Goal: Task Accomplishment & Management: Manage account settings

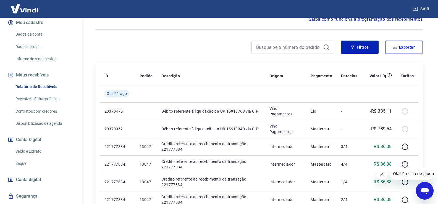
scroll to position [83, 0]
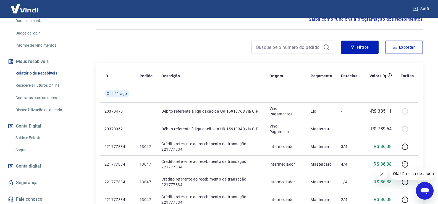
click at [40, 138] on link "Saldo e Extrato" at bounding box center [44, 137] width 63 height 11
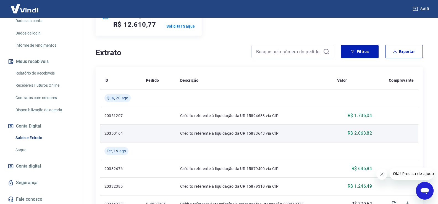
scroll to position [55, 0]
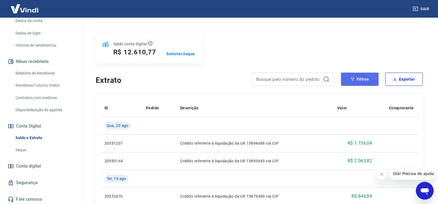
click at [355, 78] on button "Filtros" at bounding box center [360, 79] width 38 height 13
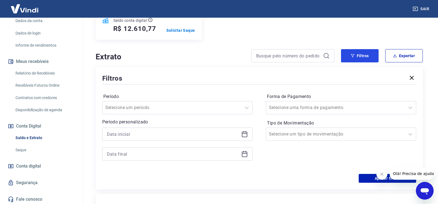
scroll to position [111, 0]
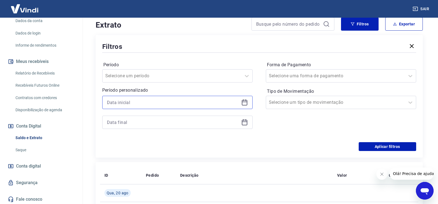
click at [204, 102] on input at bounding box center [173, 102] width 132 height 8
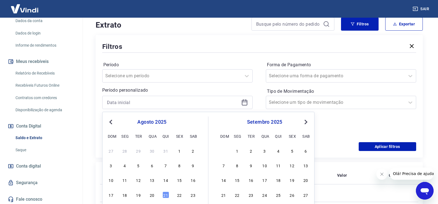
click at [115, 121] on div "agosto 2025" at bounding box center [152, 122] width 90 height 7
click at [111, 121] on span "Previous Month" at bounding box center [111, 122] width 0 height 6
click at [109, 151] on div "1" at bounding box center [111, 151] width 7 height 7
type input "[DATE]"
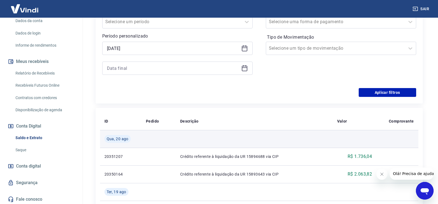
scroll to position [166, 0]
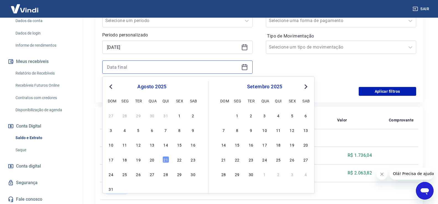
click at [183, 69] on input at bounding box center [173, 67] width 132 height 8
click at [111, 87] on span "Previous Month" at bounding box center [111, 86] width 0 height 6
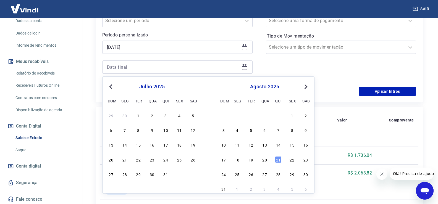
click at [111, 87] on span "Previous Month" at bounding box center [111, 86] width 0 height 6
click at [125, 176] on div "30" at bounding box center [124, 174] width 7 height 7
type input "[DATE]"
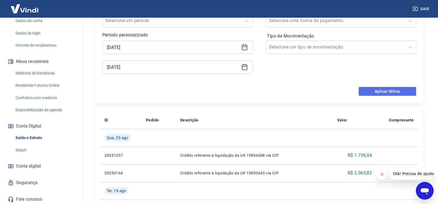
click at [386, 91] on button "Aplicar filtros" at bounding box center [387, 91] width 57 height 9
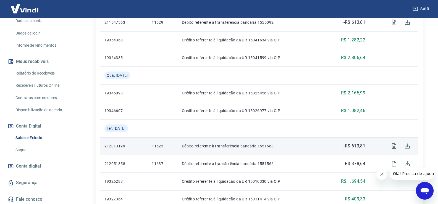
scroll to position [370, 0]
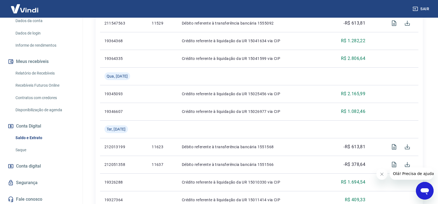
click at [22, 150] on link "Saque" at bounding box center [44, 149] width 63 height 11
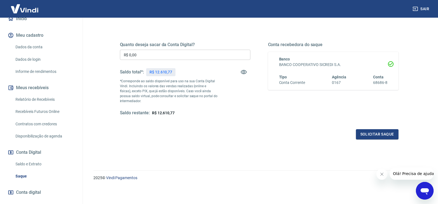
scroll to position [1, 0]
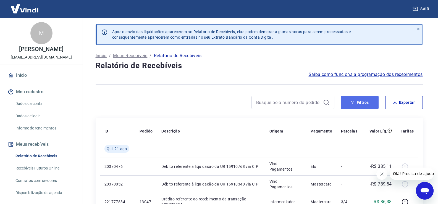
click at [355, 100] on button "Filtros" at bounding box center [360, 102] width 38 height 13
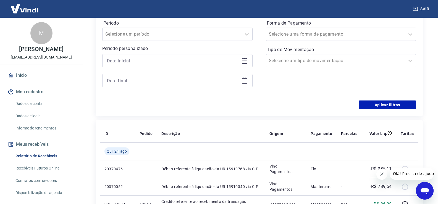
scroll to position [111, 0]
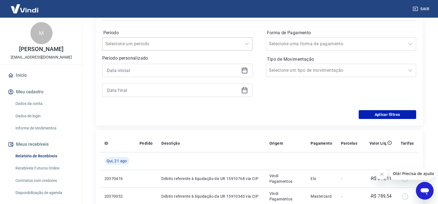
click at [153, 43] on input "Período" at bounding box center [133, 44] width 56 height 7
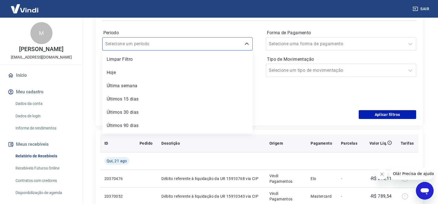
drag, startPoint x: 121, startPoint y: 141, endPoint x: 123, endPoint y: 136, distance: 4.6
click at [121, 141] on div "ID" at bounding box center [117, 144] width 26 height 6
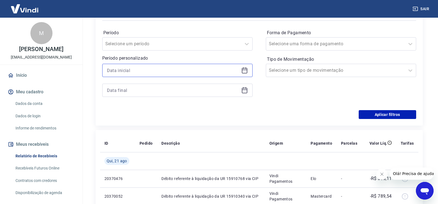
click at [139, 72] on input at bounding box center [173, 70] width 132 height 8
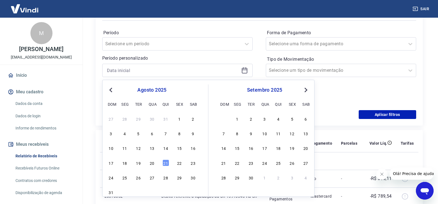
click at [111, 90] on span "Previous Month" at bounding box center [111, 90] width 0 height 6
click at [110, 120] on div "1" at bounding box center [111, 118] width 7 height 7
type input "[DATE]"
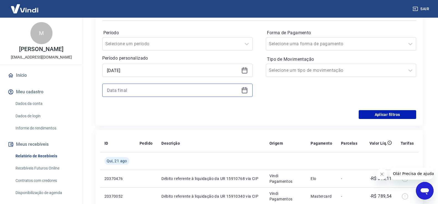
click at [130, 93] on input at bounding box center [173, 90] width 132 height 8
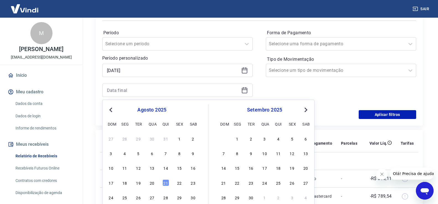
click at [111, 110] on span "Previous Month" at bounding box center [111, 110] width 0 height 6
click at [125, 197] on div "30" at bounding box center [124, 197] width 7 height 7
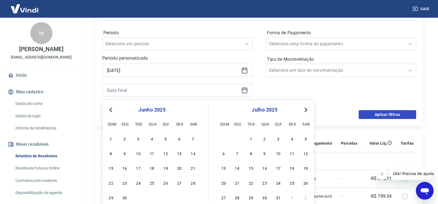
type input "[DATE]"
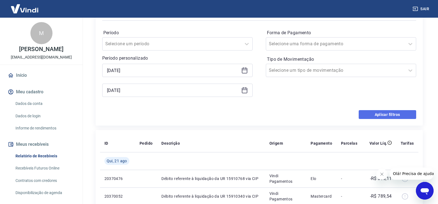
click at [388, 114] on button "Aplicar filtros" at bounding box center [387, 114] width 57 height 9
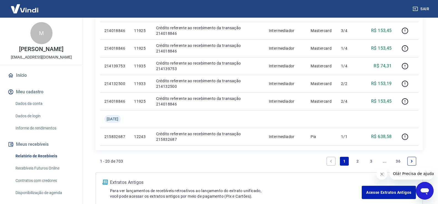
scroll to position [416, 0]
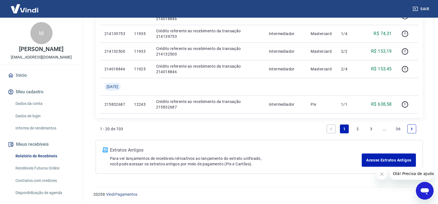
drag, startPoint x: 371, startPoint y: 128, endPoint x: 205, endPoint y: 167, distance: 170.9
click at [371, 128] on link "3" at bounding box center [371, 129] width 9 height 9
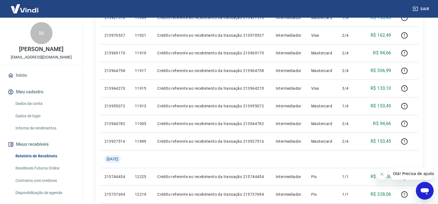
scroll to position [221, 0]
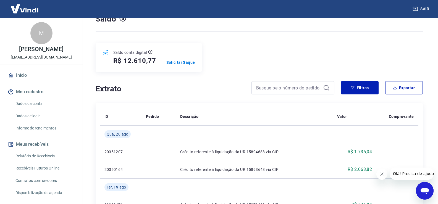
scroll to position [28, 0]
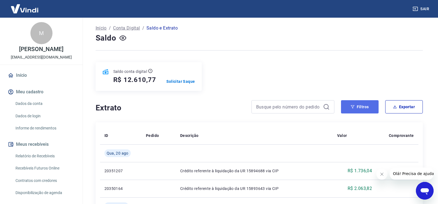
click at [354, 108] on icon "button" at bounding box center [353, 107] width 4 height 4
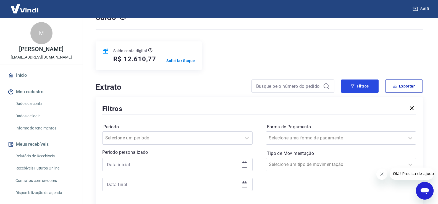
scroll to position [83, 0]
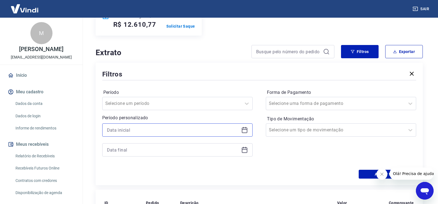
click at [204, 131] on input at bounding box center [173, 130] width 132 height 8
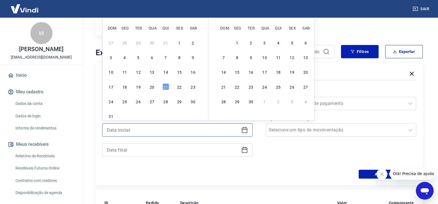
scroll to position [55, 0]
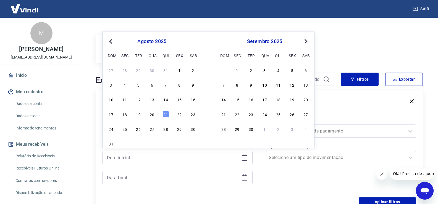
drag, startPoint x: 114, startPoint y: 42, endPoint x: 111, endPoint y: 42, distance: 2.8
click at [114, 42] on div "Previous Month Next Month agosto 2025 dom seg ter qua qui sex sab 27 28 29 30 3…" at bounding box center [208, 89] width 212 height 117
click at [111, 42] on span "Previous Month" at bounding box center [111, 41] width 0 height 6
click at [112, 44] on button "Previous Month" at bounding box center [110, 41] width 7 height 7
click at [114, 44] on button "Previous Month" at bounding box center [110, 41] width 7 height 7
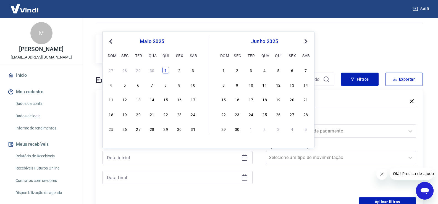
click at [166, 69] on div "1" at bounding box center [165, 70] width 7 height 7
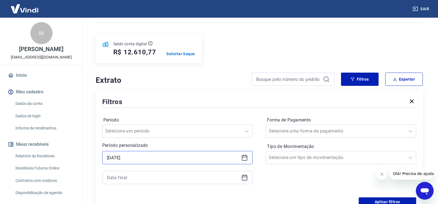
click at [121, 157] on input "01/05/2025" at bounding box center [173, 158] width 132 height 8
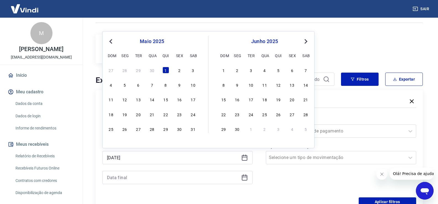
click at [223, 72] on div "1" at bounding box center [223, 70] width 7 height 7
type input "[DATE]"
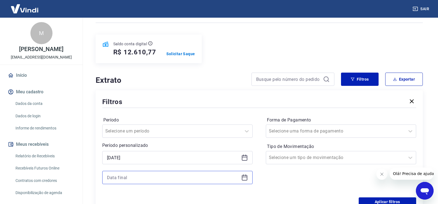
click at [151, 178] on input at bounding box center [173, 177] width 132 height 8
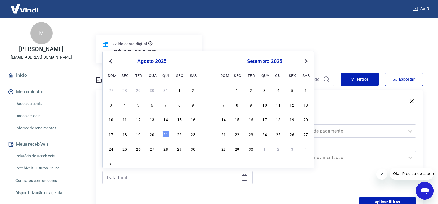
click at [111, 62] on span "Previous Month" at bounding box center [111, 61] width 0 height 6
click at [123, 153] on div "junho 2025 Previous Month Next Month junho 2025 dom seg ter qua qui sex sab 1 2…" at bounding box center [208, 109] width 212 height 117
click at [125, 149] on div "30" at bounding box center [124, 149] width 7 height 7
type input "[DATE]"
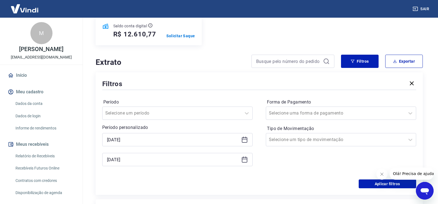
scroll to position [83, 0]
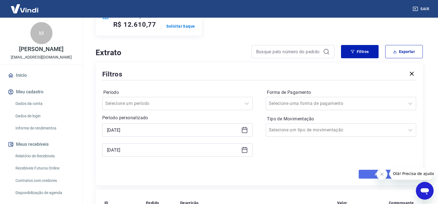
click at [362, 172] on button "Aplicar filtros" at bounding box center [387, 174] width 57 height 9
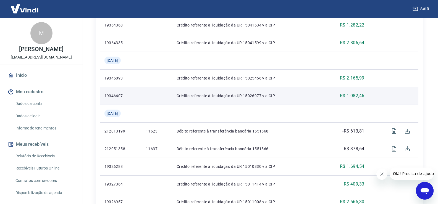
scroll to position [387, 0]
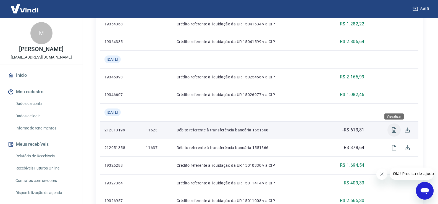
click at [393, 130] on icon "Visualizar" at bounding box center [394, 130] width 7 height 7
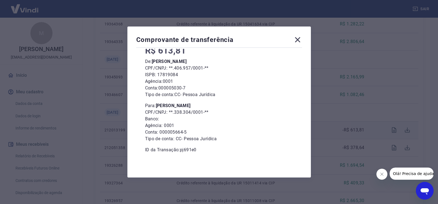
scroll to position [11, 0]
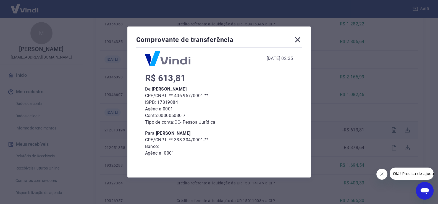
click at [300, 38] on icon at bounding box center [297, 39] width 5 height 5
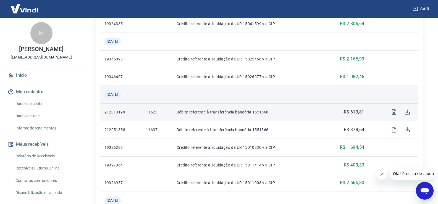
scroll to position [414, 0]
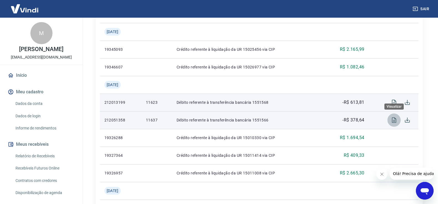
click at [393, 120] on icon "Visualizar" at bounding box center [394, 120] width 7 height 7
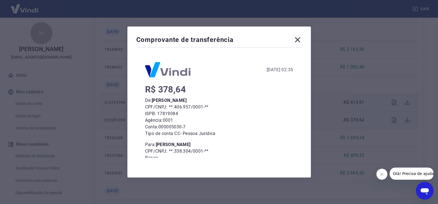
click at [300, 41] on icon at bounding box center [297, 39] width 9 height 9
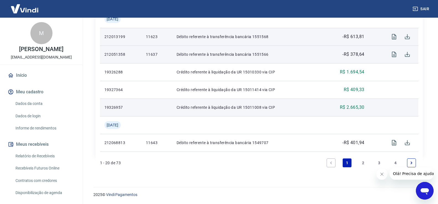
scroll to position [480, 0]
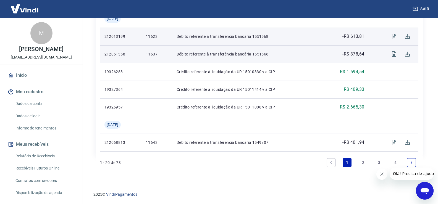
click at [363, 164] on link "2" at bounding box center [363, 162] width 9 height 9
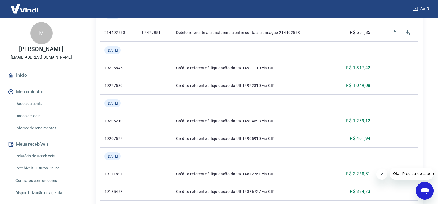
scroll to position [480, 0]
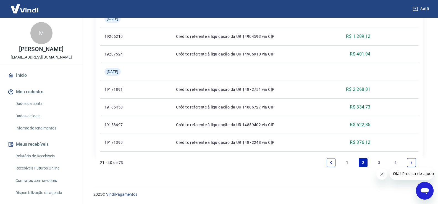
click at [377, 162] on link "3" at bounding box center [379, 162] width 9 height 9
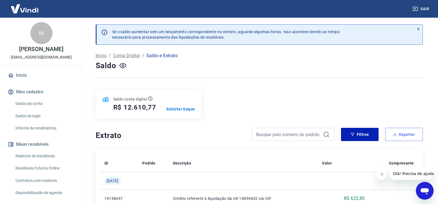
click at [401, 139] on button "Exportar" at bounding box center [404, 134] width 38 height 13
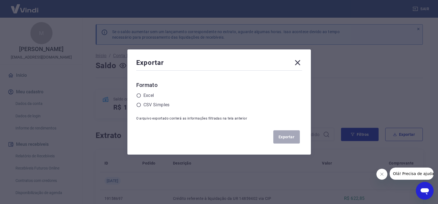
click at [299, 61] on icon at bounding box center [297, 62] width 9 height 9
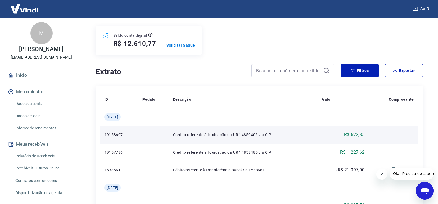
scroll to position [83, 0]
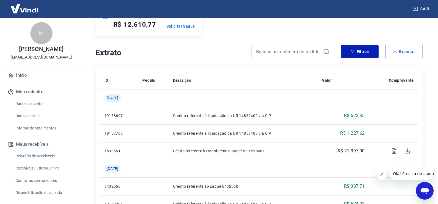
click at [409, 53] on button "Exportar" at bounding box center [404, 51] width 38 height 13
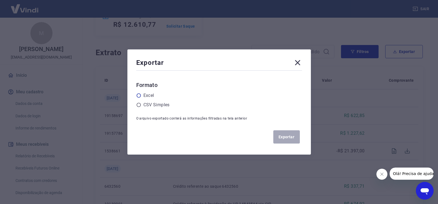
click at [140, 95] on icon at bounding box center [138, 95] width 5 height 5
click at [0, 0] on input "radio" at bounding box center [0, 0] width 0 height 0
click at [288, 142] on button "Exportar" at bounding box center [286, 136] width 27 height 13
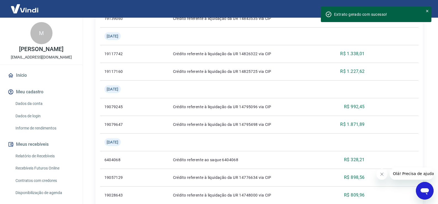
scroll to position [480, 0]
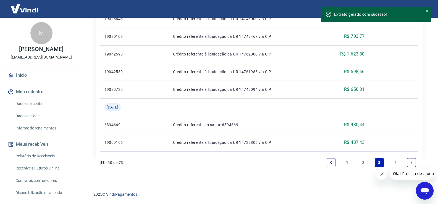
click at [347, 164] on link "1" at bounding box center [347, 162] width 9 height 9
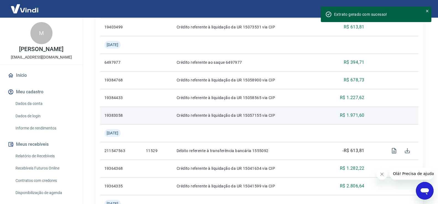
scroll to position [249, 0]
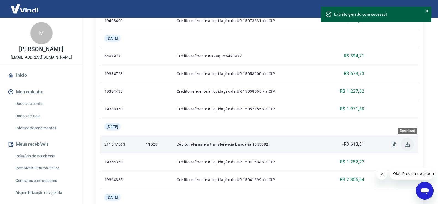
click at [407, 144] on icon "Download" at bounding box center [407, 144] width 7 height 7
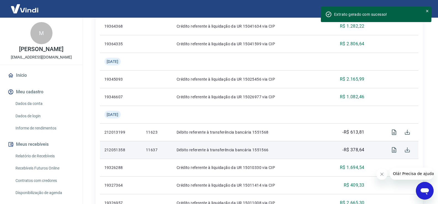
scroll to position [387, 0]
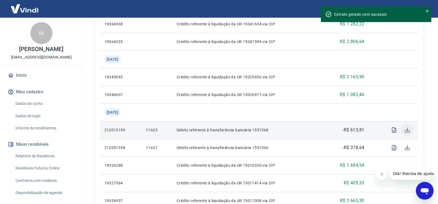
click at [406, 129] on icon "Download" at bounding box center [407, 130] width 7 height 7
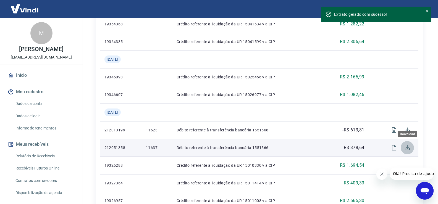
click at [407, 149] on icon "Download" at bounding box center [407, 147] width 7 height 7
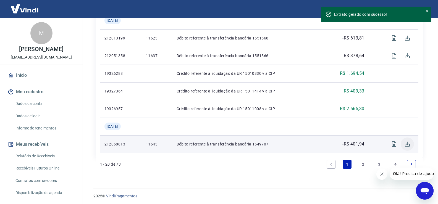
scroll to position [480, 0]
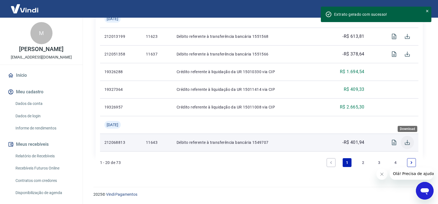
click at [407, 144] on icon "Download" at bounding box center [407, 142] width 7 height 7
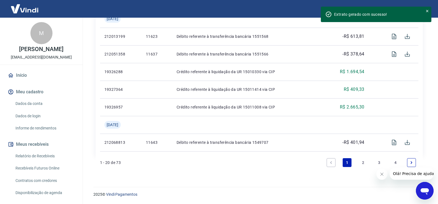
click at [362, 164] on link "2" at bounding box center [363, 162] width 9 height 9
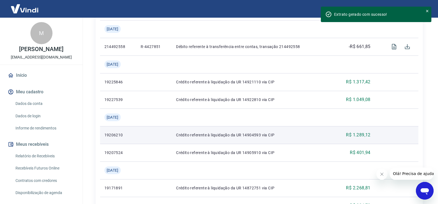
scroll to position [387, 0]
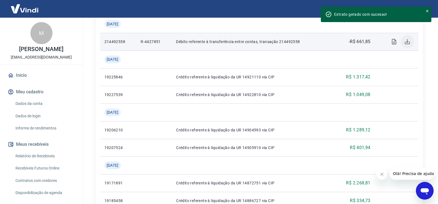
click at [409, 43] on icon "Download" at bounding box center [407, 41] width 5 height 5
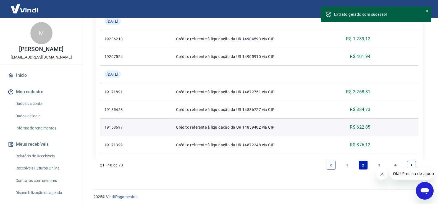
scroll to position [480, 0]
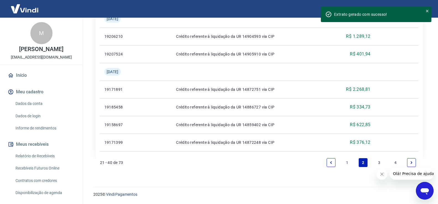
click at [380, 162] on link "3" at bounding box center [379, 162] width 9 height 9
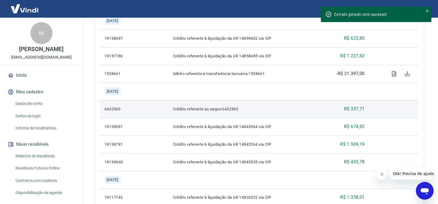
scroll to position [166, 0]
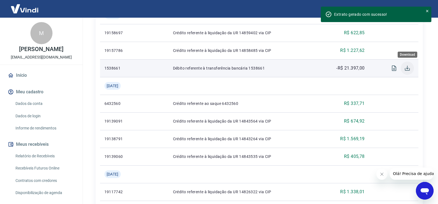
click at [408, 69] on icon "Download" at bounding box center [407, 68] width 7 height 7
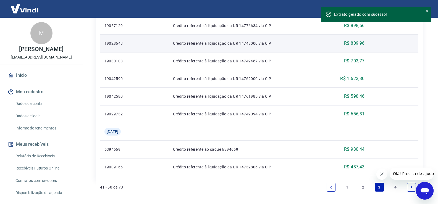
scroll to position [480, 0]
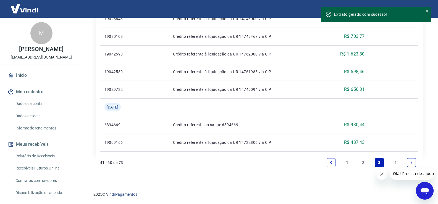
click at [394, 160] on link "4" at bounding box center [395, 162] width 9 height 9
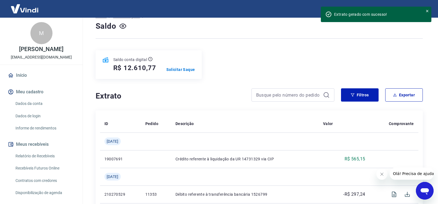
scroll to position [138, 0]
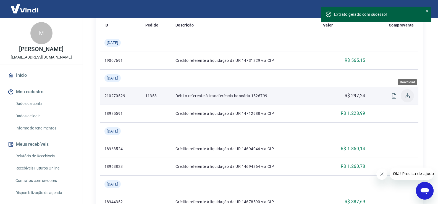
click at [405, 94] on icon "Download" at bounding box center [407, 96] width 7 height 7
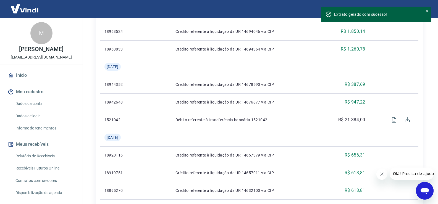
scroll to position [304, 0]
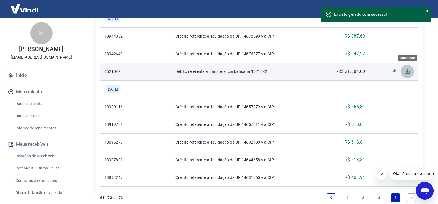
click at [407, 70] on icon "Download" at bounding box center [407, 71] width 7 height 7
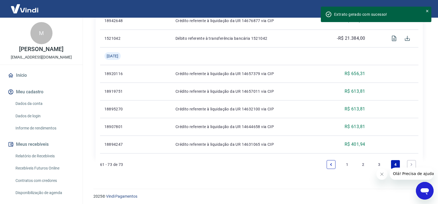
scroll to position [339, 0]
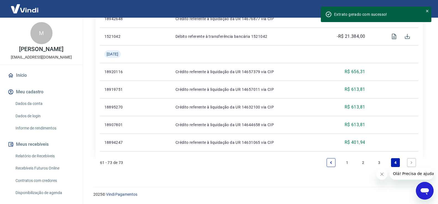
click at [413, 160] on link "Next page" at bounding box center [411, 162] width 9 height 9
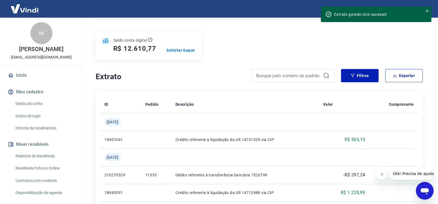
scroll to position [28, 0]
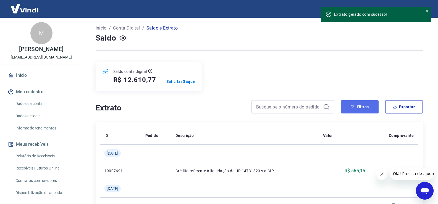
click at [350, 107] on button "Filtros" at bounding box center [360, 106] width 38 height 13
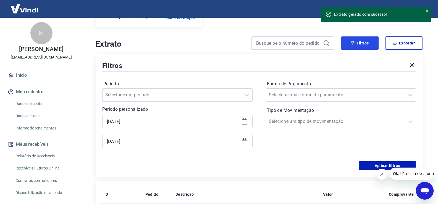
scroll to position [111, 0]
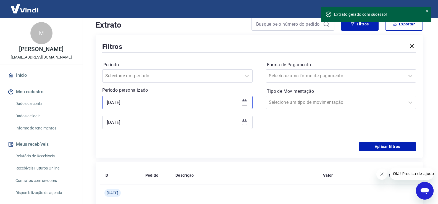
click at [140, 105] on input "[DATE]" at bounding box center [173, 102] width 132 height 8
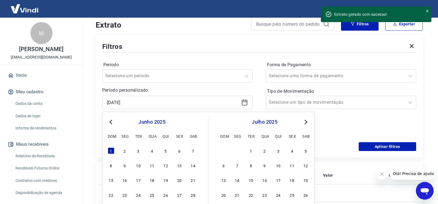
click at [252, 151] on div "1" at bounding box center [251, 151] width 7 height 7
type input "01/07/2025"
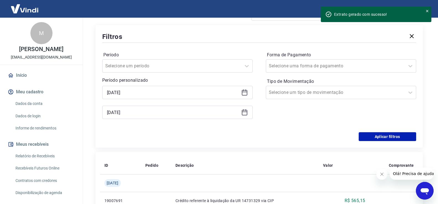
scroll to position [138, 0]
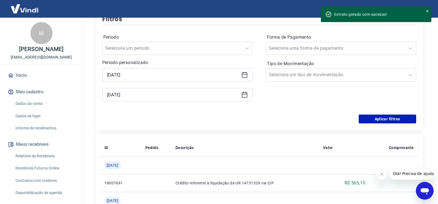
click at [244, 98] on icon at bounding box center [245, 95] width 6 height 6
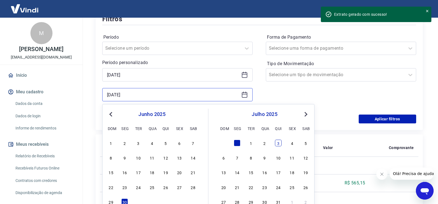
scroll to position [166, 0]
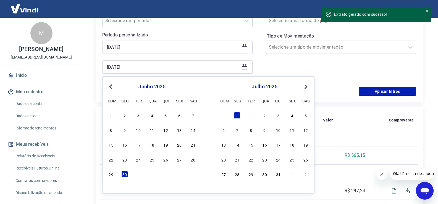
click at [304, 84] on button "Next Month" at bounding box center [305, 86] width 7 height 7
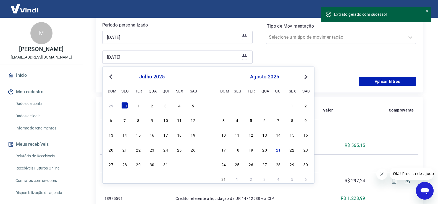
scroll to position [193, 0]
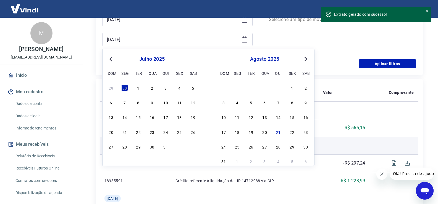
click at [168, 148] on div "31" at bounding box center [165, 146] width 7 height 7
type input "31/07/2025"
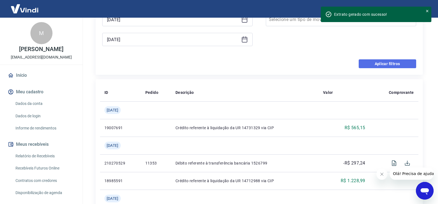
click at [393, 66] on button "Aplicar filtros" at bounding box center [387, 63] width 57 height 9
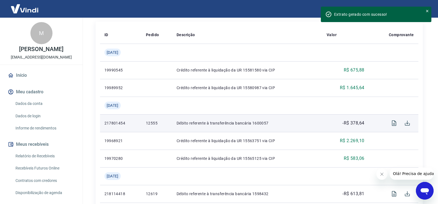
scroll to position [138, 0]
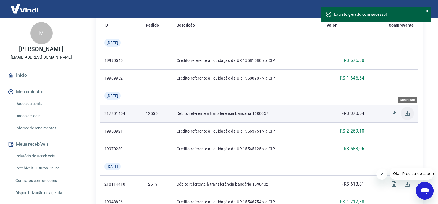
click at [407, 113] on icon "Download" at bounding box center [407, 113] width 7 height 7
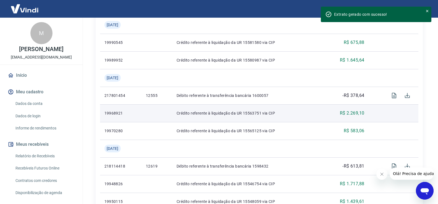
scroll to position [193, 0]
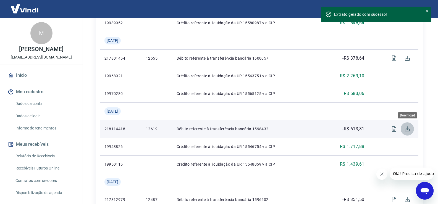
click at [407, 130] on icon "Download" at bounding box center [407, 129] width 5 height 5
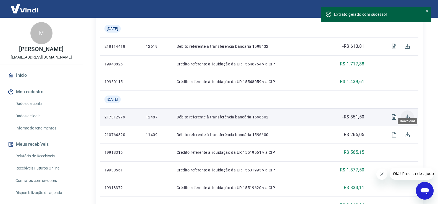
scroll to position [276, 0]
click at [406, 117] on icon "Download" at bounding box center [407, 117] width 7 height 7
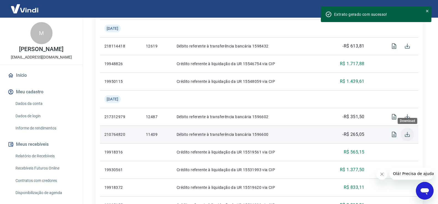
click at [408, 136] on icon "Download" at bounding box center [407, 134] width 7 height 7
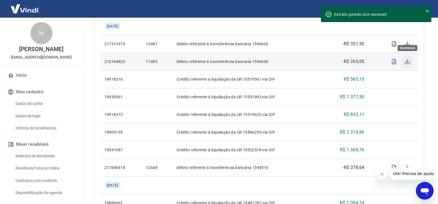
scroll to position [359, 0]
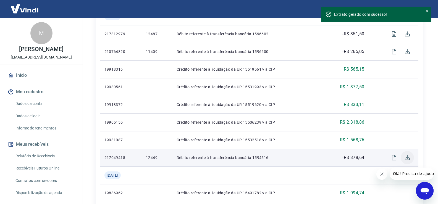
click at [406, 160] on icon "Download" at bounding box center [407, 157] width 5 height 5
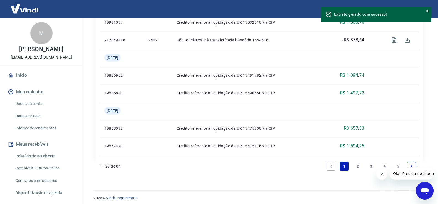
scroll to position [480, 0]
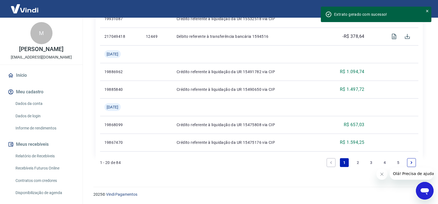
click at [359, 164] on link "2" at bounding box center [357, 162] width 9 height 9
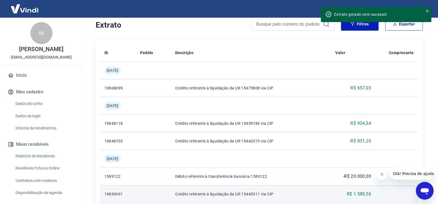
scroll to position [193, 0]
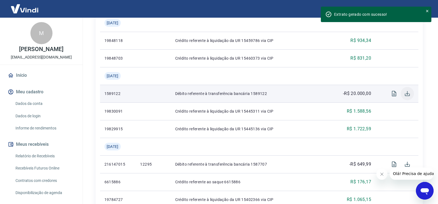
click at [407, 93] on icon "Download" at bounding box center [407, 93] width 5 height 5
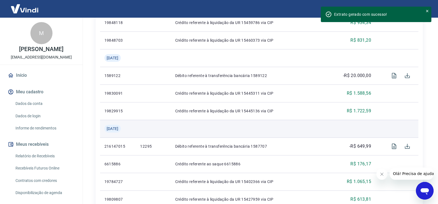
scroll to position [221, 0]
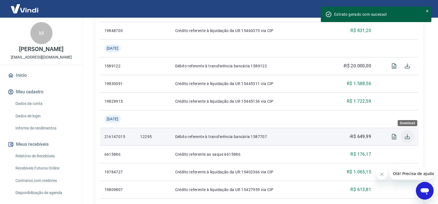
click at [405, 136] on icon "Download" at bounding box center [407, 136] width 7 height 7
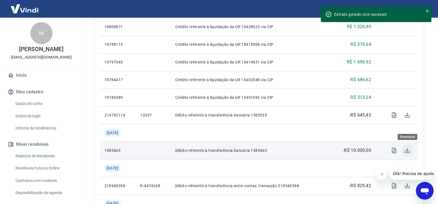
scroll to position [414, 0]
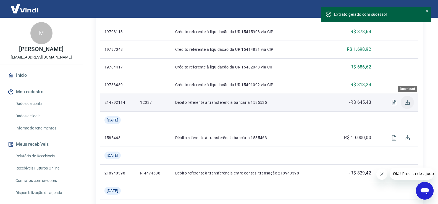
click at [406, 104] on icon "Download" at bounding box center [407, 102] width 7 height 7
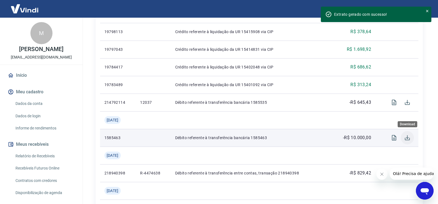
click at [407, 139] on icon "Download" at bounding box center [407, 138] width 7 height 7
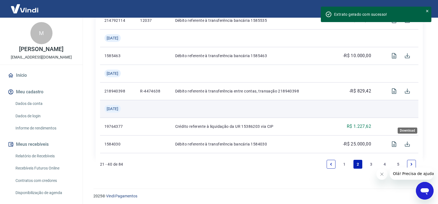
scroll to position [498, 0]
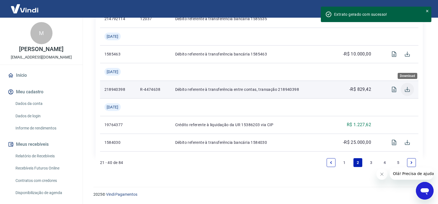
click at [409, 92] on icon "Download" at bounding box center [407, 89] width 5 height 5
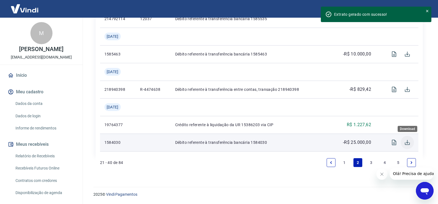
click at [407, 142] on icon "Download" at bounding box center [407, 142] width 7 height 7
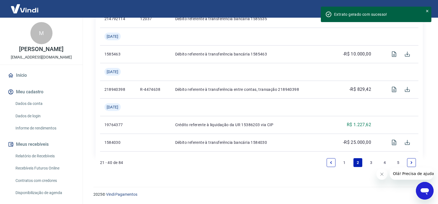
click at [370, 164] on link "3" at bounding box center [371, 162] width 9 height 9
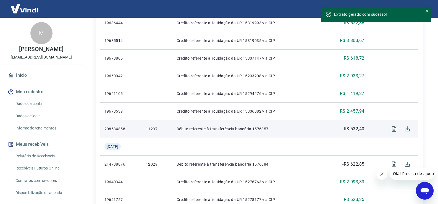
scroll to position [359, 0]
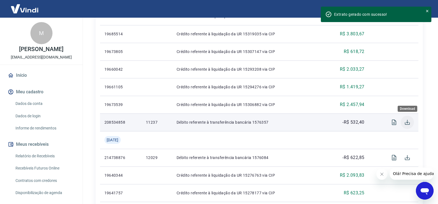
click at [407, 125] on icon "Download" at bounding box center [407, 122] width 7 height 7
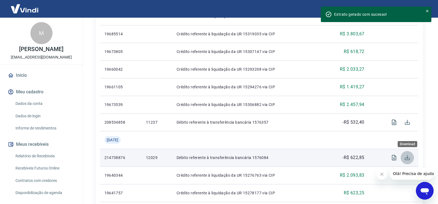
click at [407, 157] on icon "Download" at bounding box center [407, 157] width 5 height 5
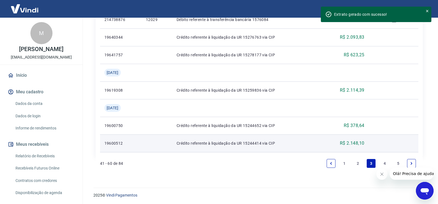
scroll to position [498, 0]
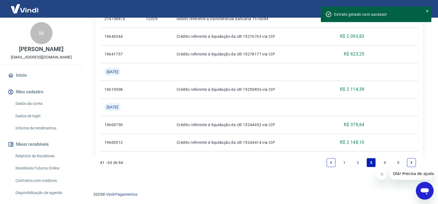
click at [385, 162] on link "4" at bounding box center [384, 162] width 9 height 9
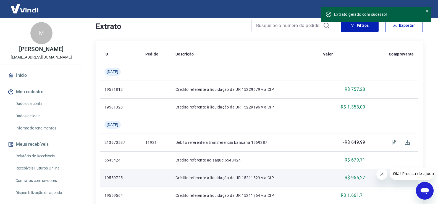
scroll to position [138, 0]
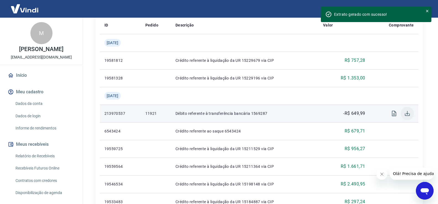
click at [406, 114] on icon "Download" at bounding box center [407, 113] width 7 height 7
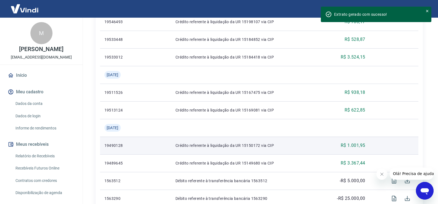
scroll to position [359, 0]
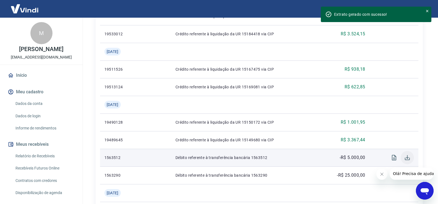
click at [406, 156] on icon "Download" at bounding box center [407, 157] width 7 height 7
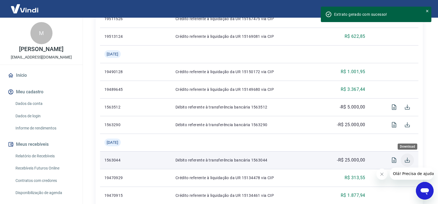
scroll to position [414, 0]
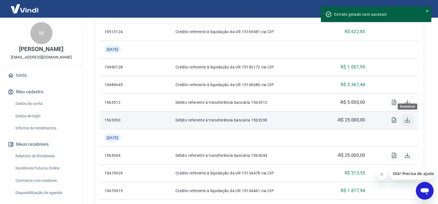
click at [407, 117] on icon "Download" at bounding box center [407, 120] width 7 height 7
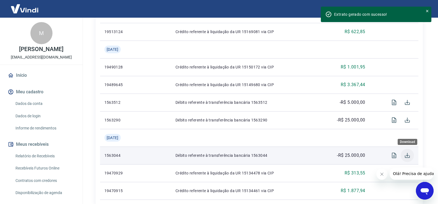
click at [407, 156] on icon "Download" at bounding box center [407, 155] width 5 height 5
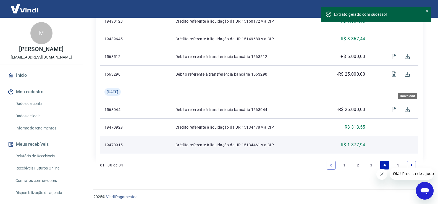
scroll to position [463, 0]
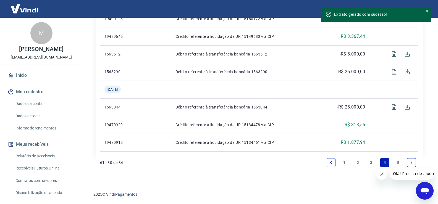
drag, startPoint x: 401, startPoint y: 162, endPoint x: 400, endPoint y: 157, distance: 4.7
click at [401, 162] on link "5" at bounding box center [398, 162] width 9 height 9
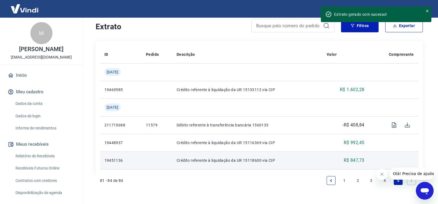
scroll to position [111, 0]
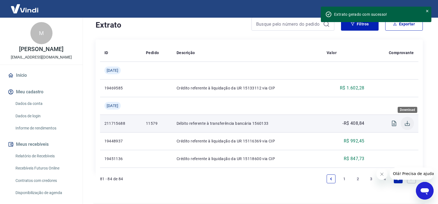
click at [407, 123] on icon "Download" at bounding box center [407, 123] width 7 height 7
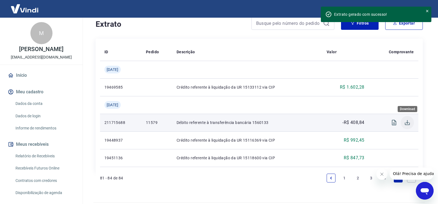
scroll to position [127, 0]
